Goal: Transaction & Acquisition: Purchase product/service

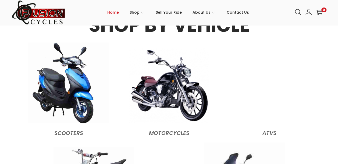
scroll to position [484, 0]
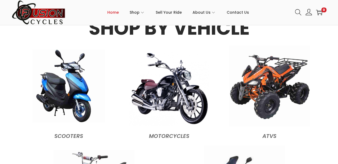
click at [65, 95] on img at bounding box center [68, 85] width 73 height 73
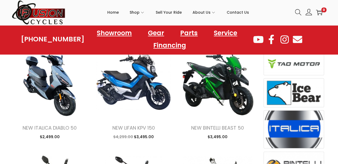
scroll to position [188, 0]
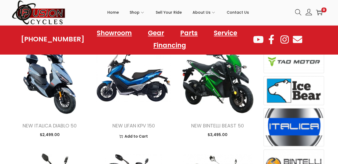
click at [135, 85] on img at bounding box center [133, 76] width 76 height 76
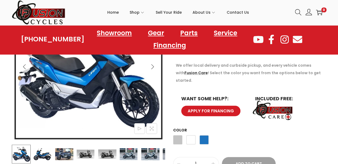
scroll to position [134, 0]
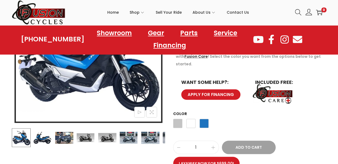
click at [47, 137] on img at bounding box center [42, 137] width 19 height 19
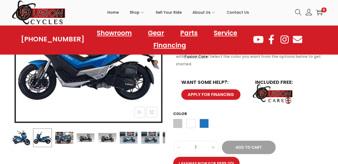
click at [65, 137] on img at bounding box center [64, 137] width 19 height 19
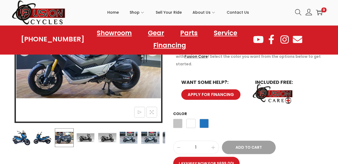
click at [88, 138] on img at bounding box center [85, 137] width 19 height 19
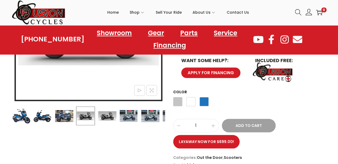
scroll to position [81, 0]
